Goal: Transaction & Acquisition: Purchase product/service

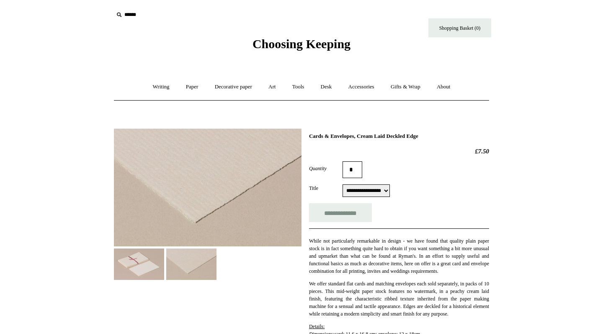
select select "**********"
click at [352, 212] on input "**********" at bounding box center [340, 212] width 63 height 19
click at [157, 85] on link "Writing +" at bounding box center [161, 87] width 32 height 22
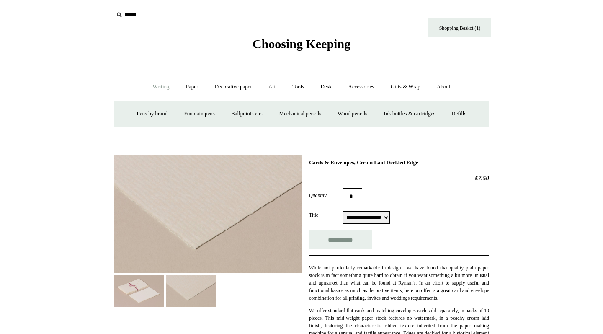
type input "**********"
click at [186, 85] on link "Paper +" at bounding box center [192, 87] width 28 height 22
click at [377, 112] on link "Writing paper and envelopes +" at bounding box center [398, 114] width 77 height 22
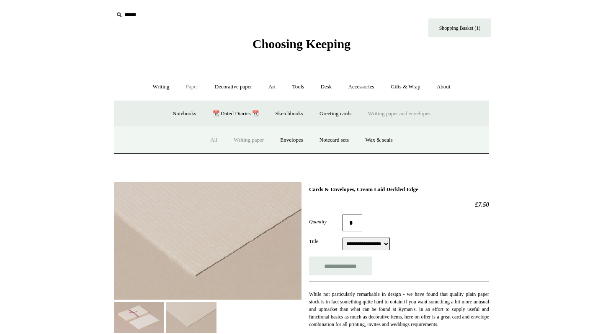
click at [249, 140] on link "Writing paper" at bounding box center [248, 140] width 45 height 22
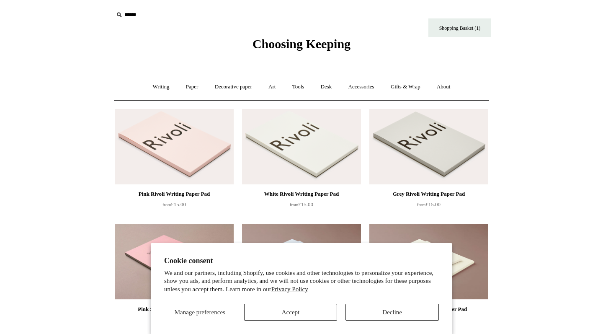
click at [311, 314] on button "Accept" at bounding box center [290, 311] width 93 height 17
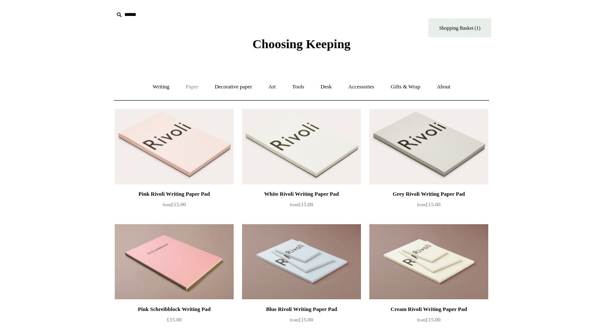
click at [185, 86] on link "Paper +" at bounding box center [192, 87] width 28 height 22
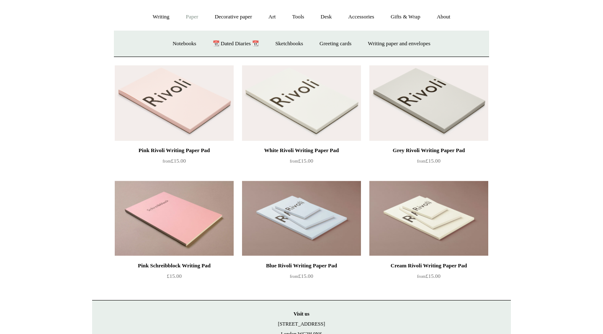
scroll to position [69, 0]
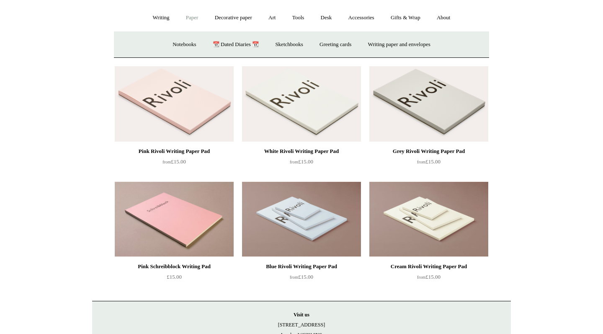
click at [390, 223] on img at bounding box center [428, 218] width 119 height 75
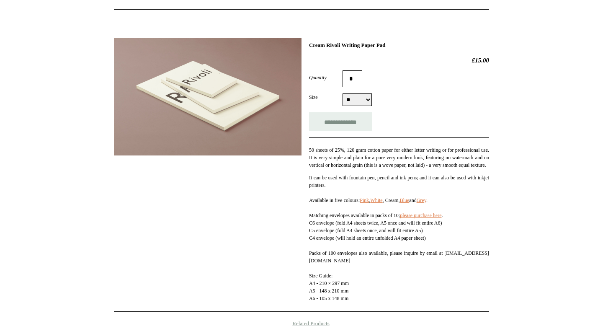
scroll to position [91, 0]
click at [417, 218] on link "please purchase here" at bounding box center [420, 215] width 41 height 6
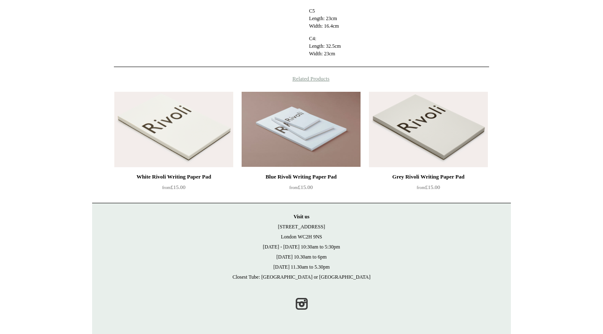
scroll to position [393, 0]
click at [172, 146] on img at bounding box center [173, 129] width 119 height 75
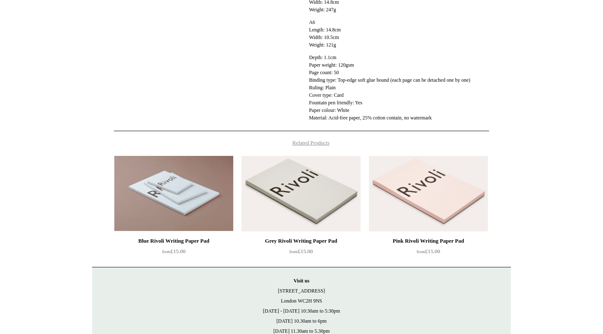
scroll to position [363, 0]
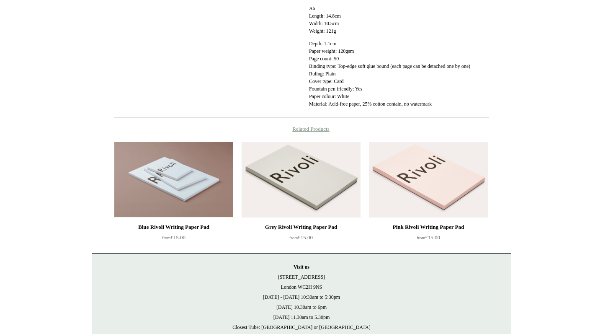
click at [431, 211] on img at bounding box center [428, 179] width 119 height 75
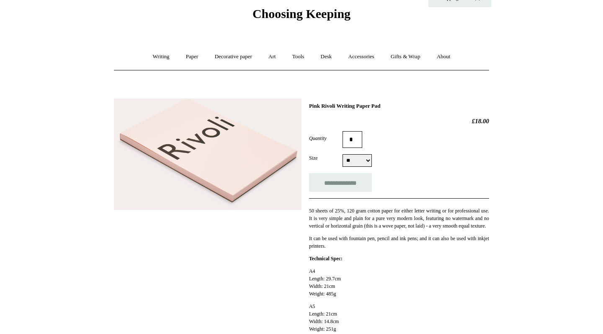
scroll to position [31, 0]
click at [211, 54] on link "Decorative paper +" at bounding box center [233, 56] width 52 height 22
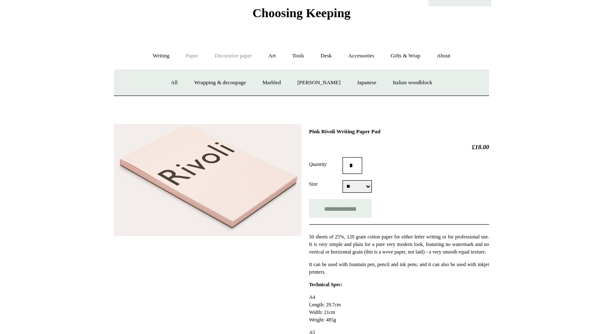
click at [184, 52] on link "Paper +" at bounding box center [192, 56] width 28 height 22
click at [182, 79] on link "Notebooks +" at bounding box center [184, 83] width 39 height 22
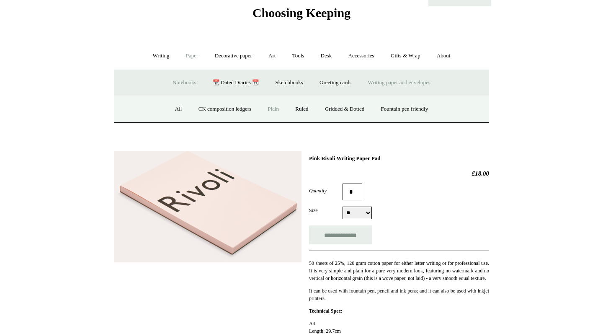
click at [274, 110] on link "Plain" at bounding box center [273, 109] width 26 height 22
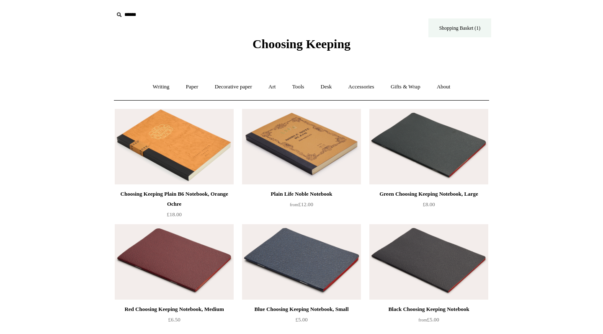
click at [455, 29] on link "Shopping Basket (1)" at bounding box center [459, 27] width 63 height 19
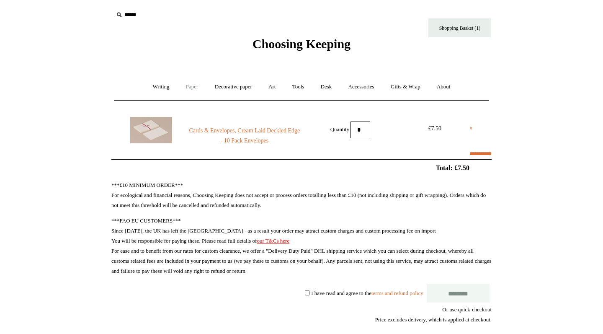
click at [186, 85] on link "Paper +" at bounding box center [192, 87] width 28 height 22
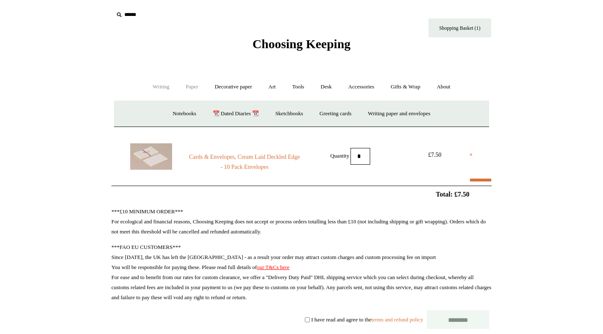
click at [157, 89] on link "Writing +" at bounding box center [161, 87] width 32 height 22
click at [193, 89] on link "Paper +" at bounding box center [192, 87] width 28 height 22
click at [331, 114] on link "Greeting cards +" at bounding box center [335, 114] width 47 height 22
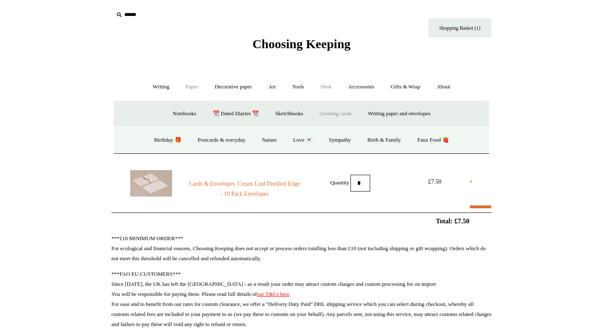
click at [327, 87] on link "Desk +" at bounding box center [326, 87] width 26 height 22
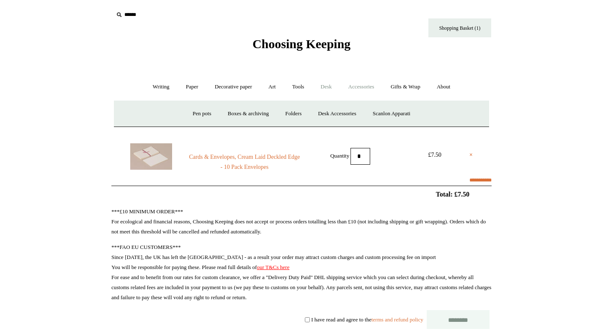
click at [378, 86] on link "Accessories +" at bounding box center [361, 87] width 41 height 22
